Goal: Use online tool/utility: Utilize a website feature to perform a specific function

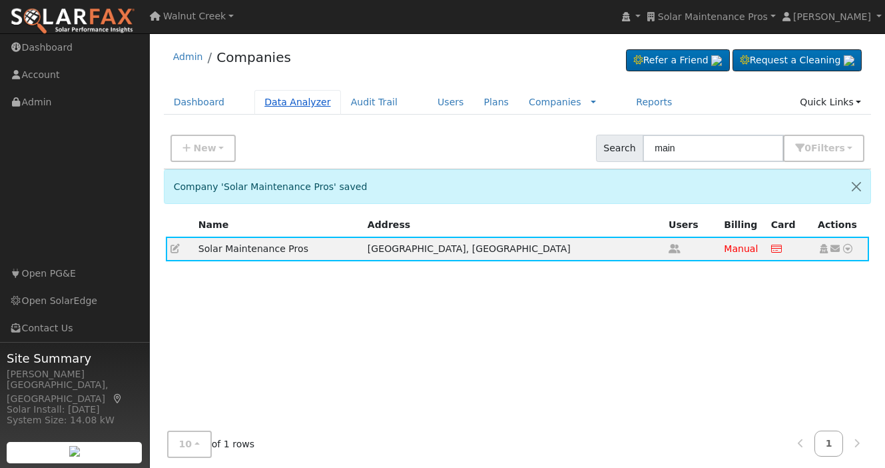
click at [284, 104] on link "Data Analyzer" at bounding box center [297, 102] width 87 height 25
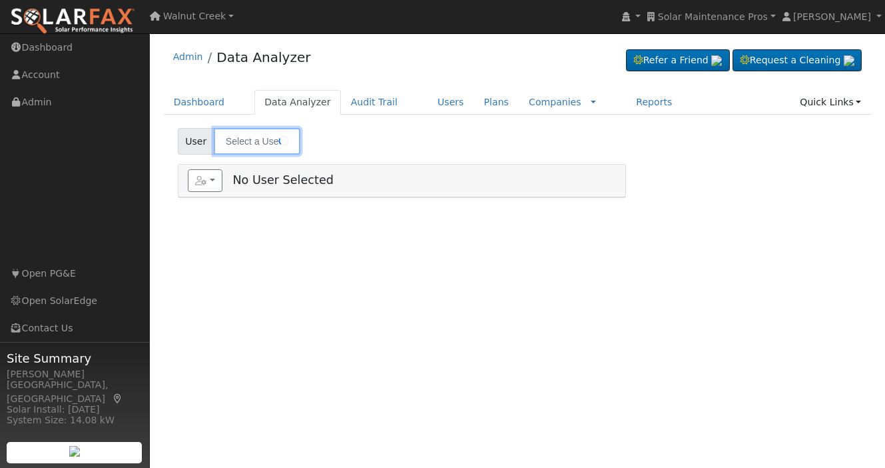
type input "[PERSON_NAME]"
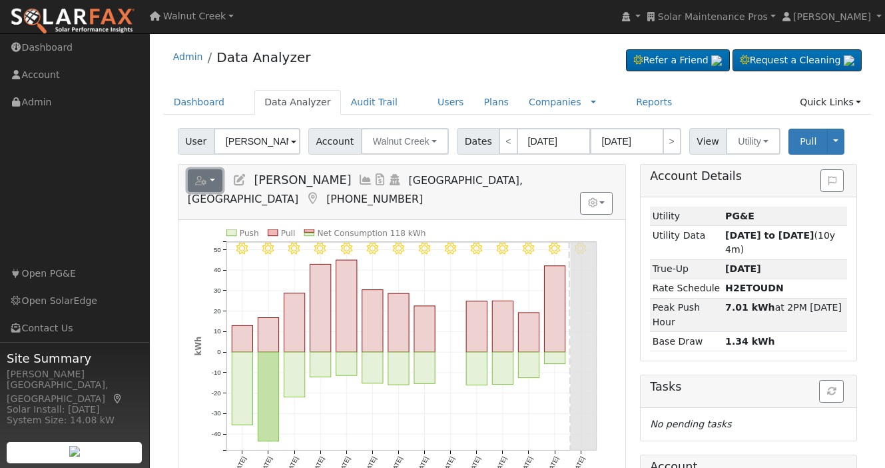
click at [201, 180] on icon "button" at bounding box center [201, 180] width 12 height 9
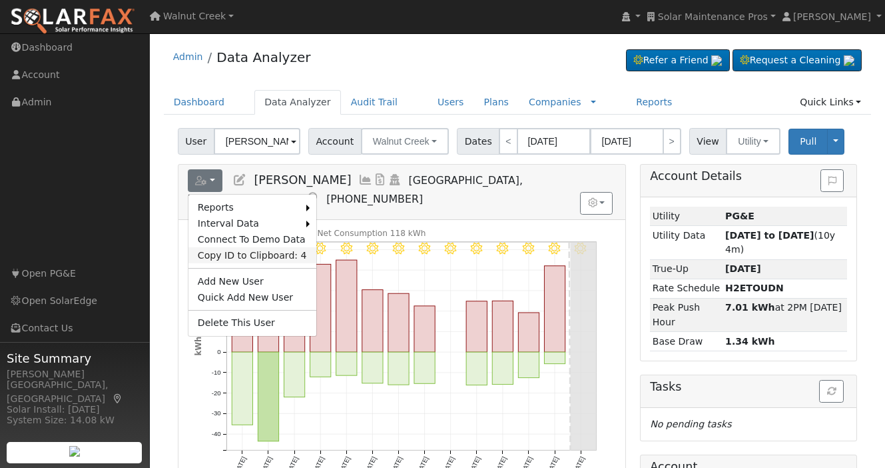
click at [234, 252] on link "Copy ID to Clipboard: 4" at bounding box center [252, 255] width 128 height 16
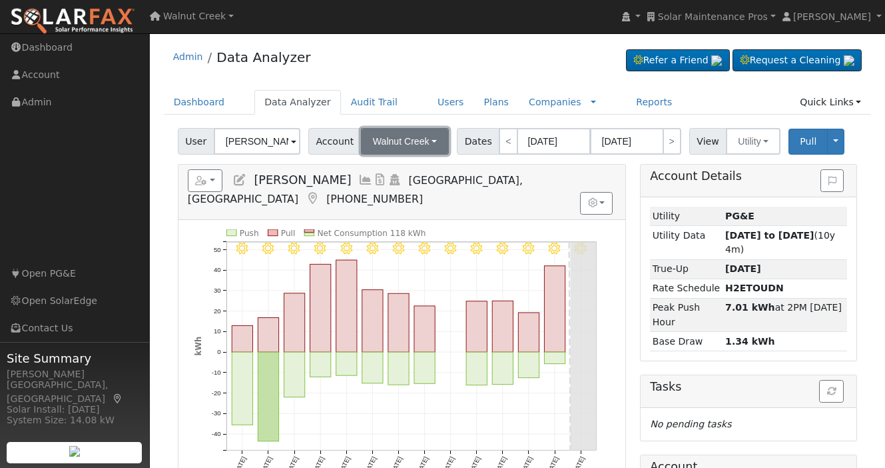
click at [397, 143] on span "Walnut Creek" at bounding box center [401, 141] width 57 height 11
